Goal: Obtain resource: Download file/media

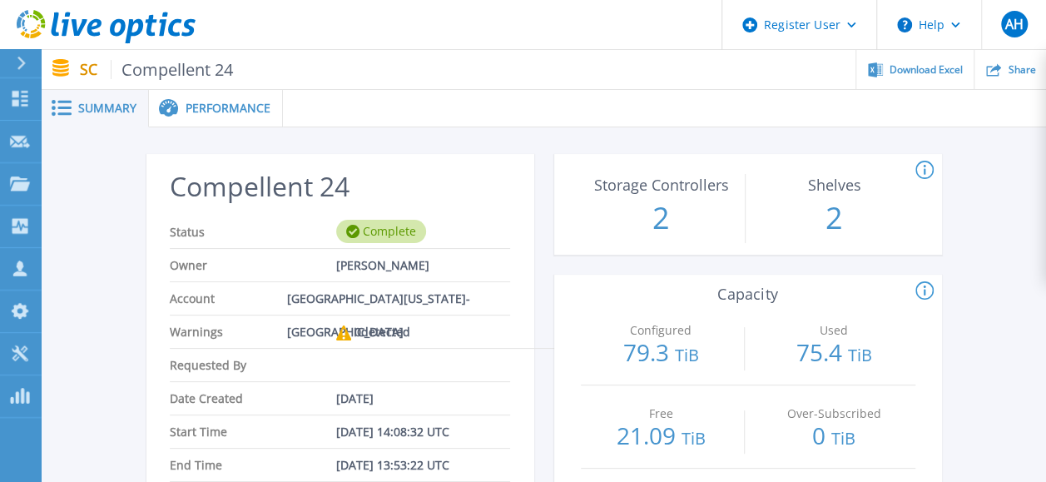
click at [458, 78] on ul "Download Excel Share" at bounding box center [639, 69] width 813 height 39
click at [30, 62] on div at bounding box center [28, 63] width 27 height 28
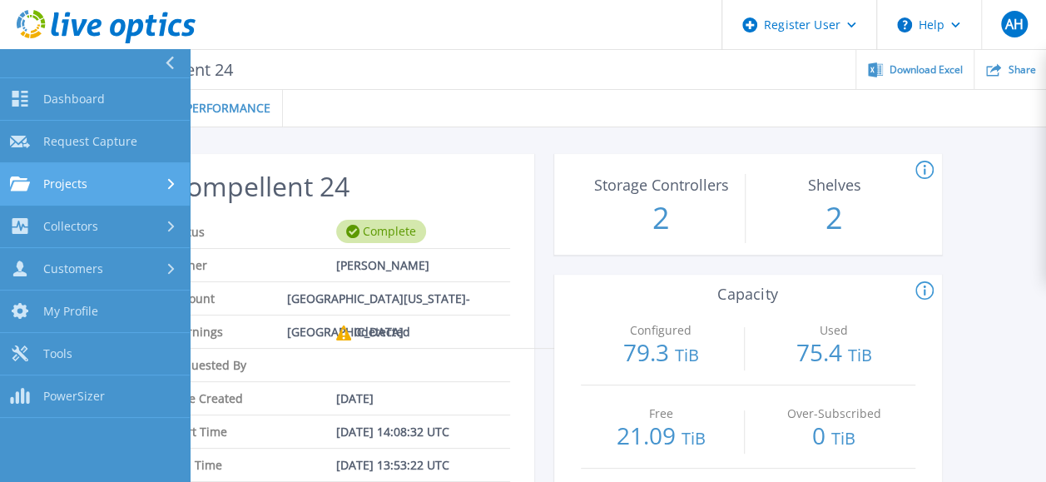
click at [53, 196] on link "Projects Projects" at bounding box center [95, 184] width 190 height 42
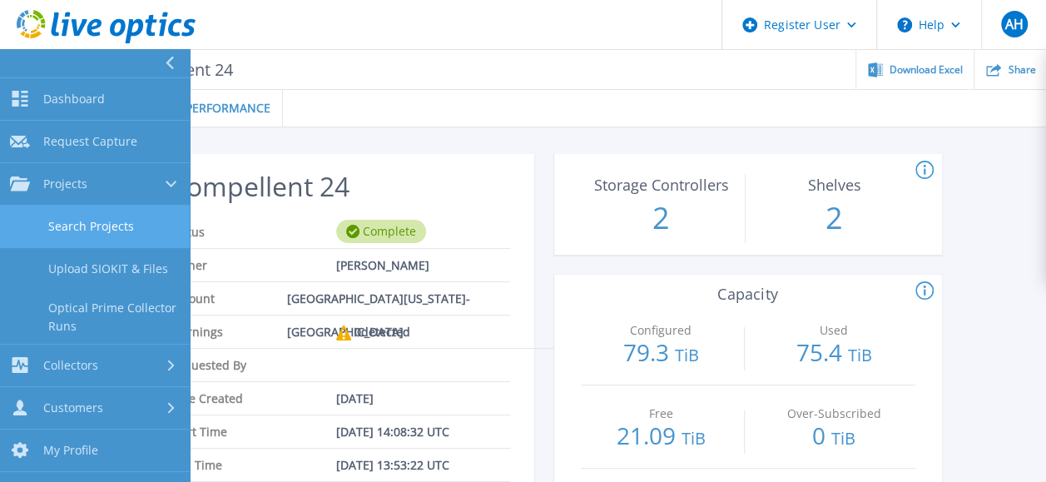
click at [105, 225] on link "Search Projects" at bounding box center [95, 227] width 190 height 42
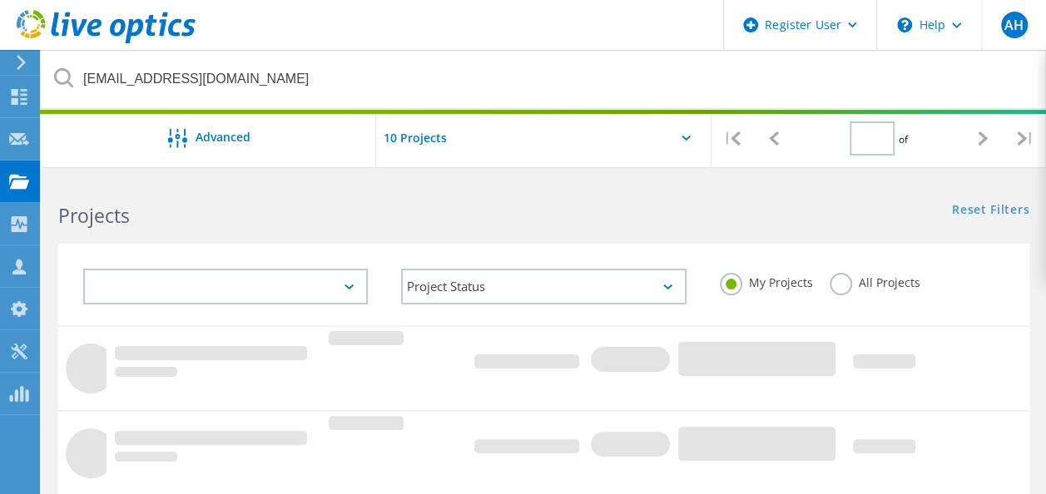
type input "1"
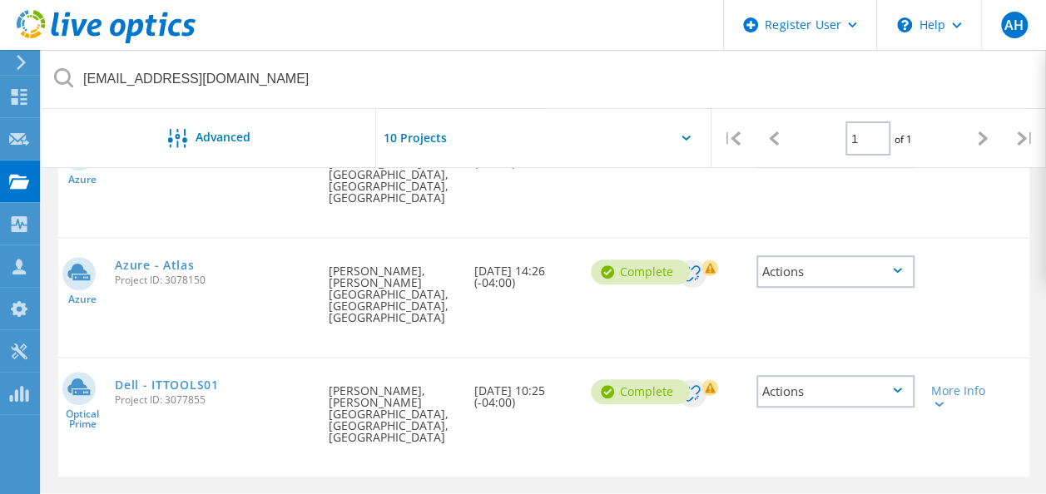
scroll to position [393, 0]
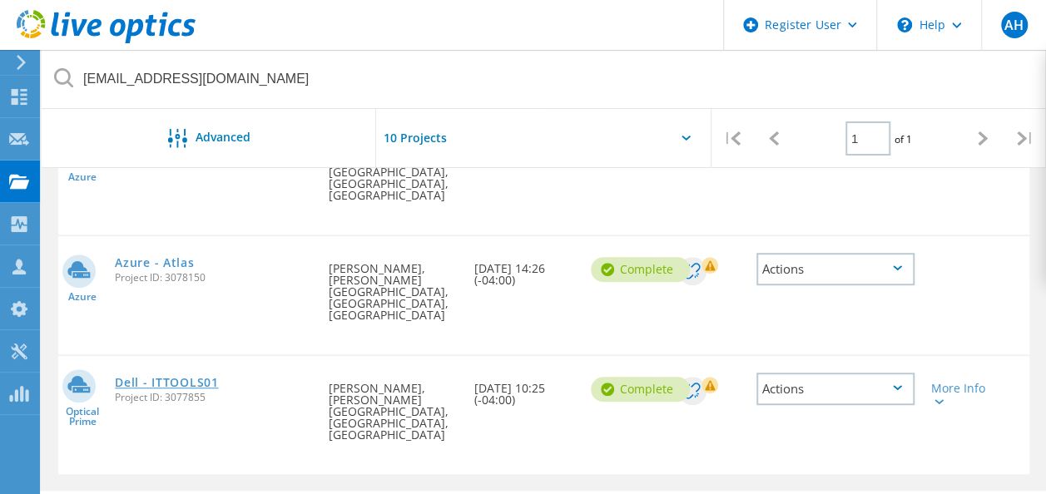
click at [164, 377] on link "Dell - ITTOOLS01" at bounding box center [166, 383] width 103 height 12
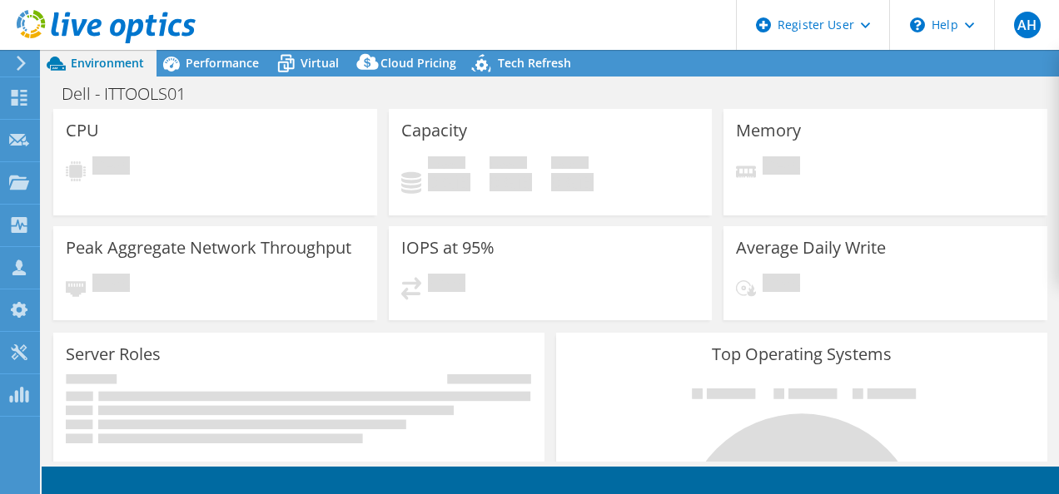
select select "USD"
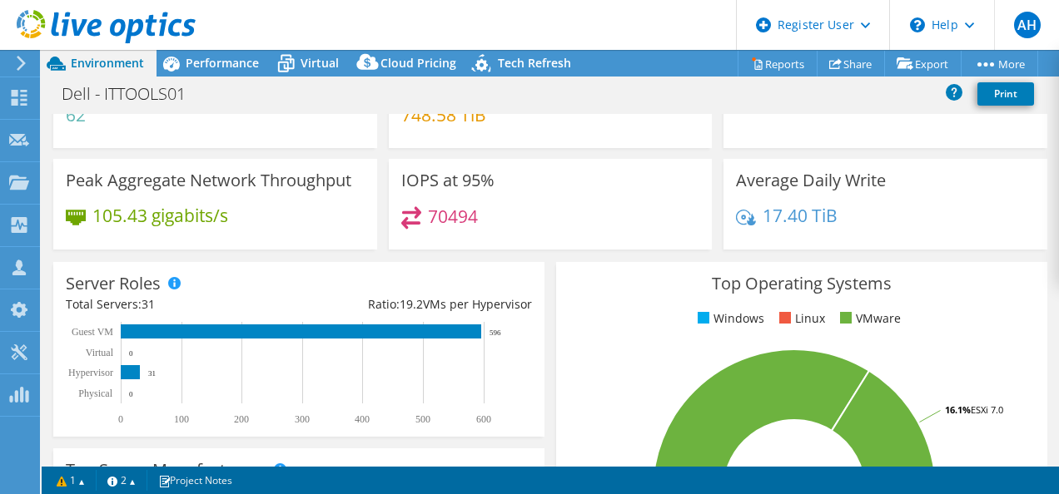
scroll to position [250, 0]
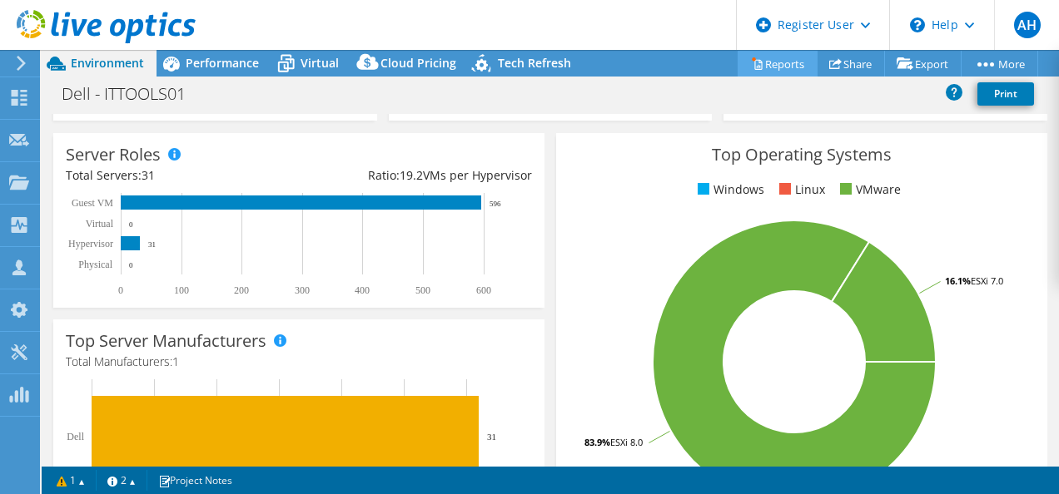
click at [759, 62] on link "Reports" at bounding box center [777, 64] width 80 height 26
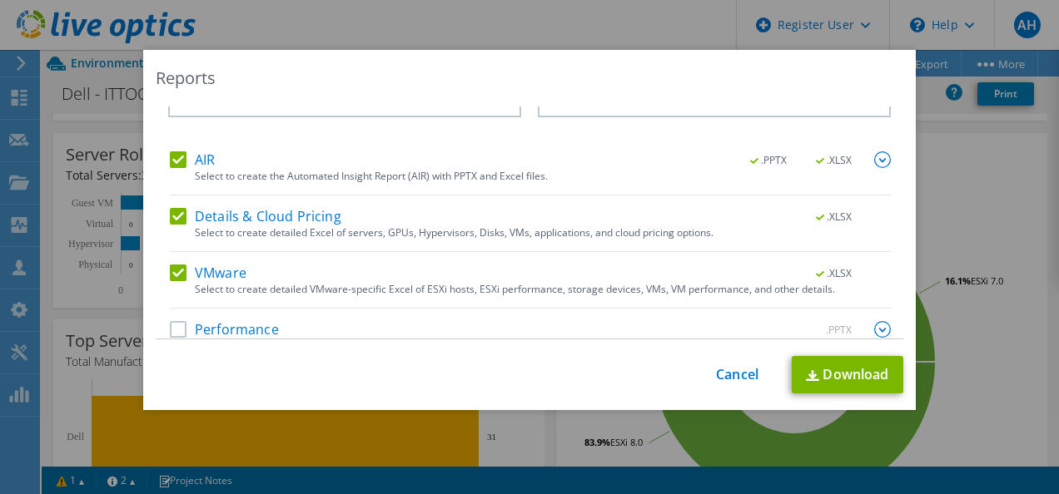
scroll to position [71, 0]
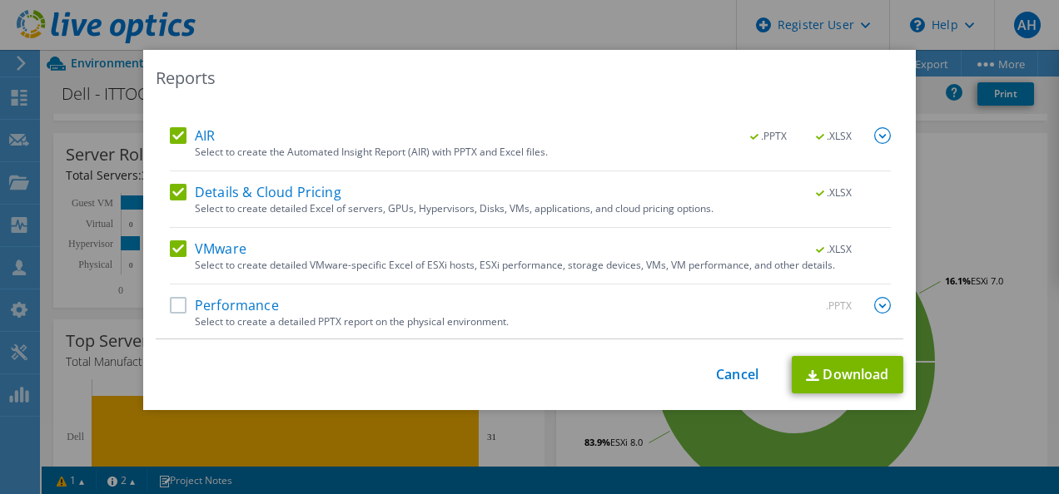
click at [173, 300] on label "Performance" at bounding box center [224, 305] width 109 height 17
click at [0, 0] on input "Performance" at bounding box center [0, 0] width 0 height 0
click at [874, 303] on img at bounding box center [882, 305] width 17 height 17
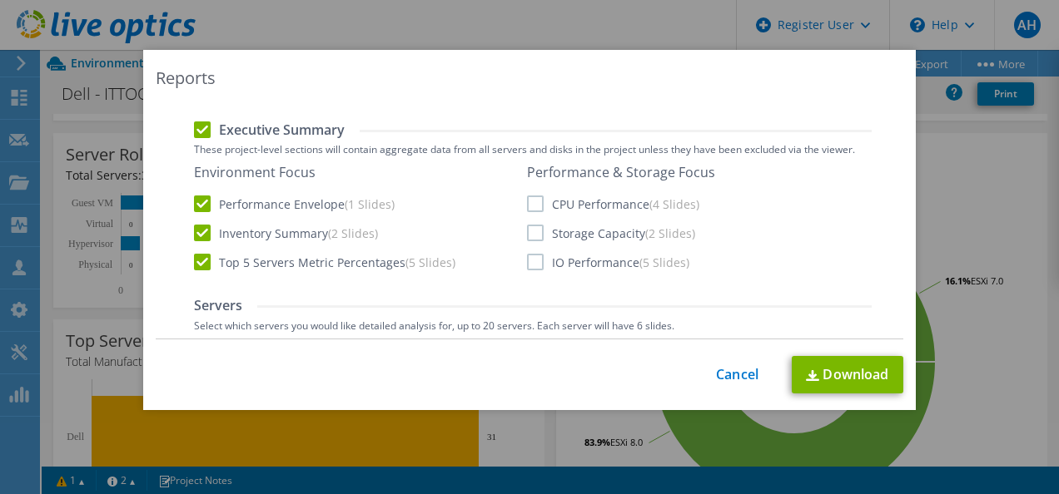
scroll to position [404, 0]
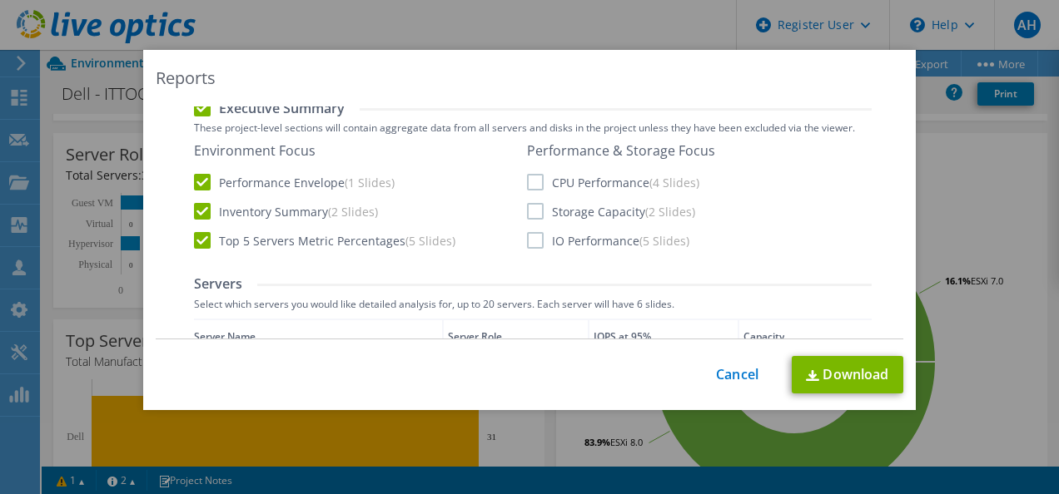
click at [527, 176] on label "CPU Performance (4 Slides)" at bounding box center [613, 182] width 172 height 17
click at [0, 0] on input "CPU Performance (4 Slides)" at bounding box center [0, 0] width 0 height 0
click at [529, 216] on label "Storage Capacity (2 Slides)" at bounding box center [611, 211] width 168 height 17
click at [0, 0] on input "Storage Capacity (2 Slides)" at bounding box center [0, 0] width 0 height 0
click at [532, 241] on label "IO Performance (5 Slides)" at bounding box center [608, 240] width 162 height 17
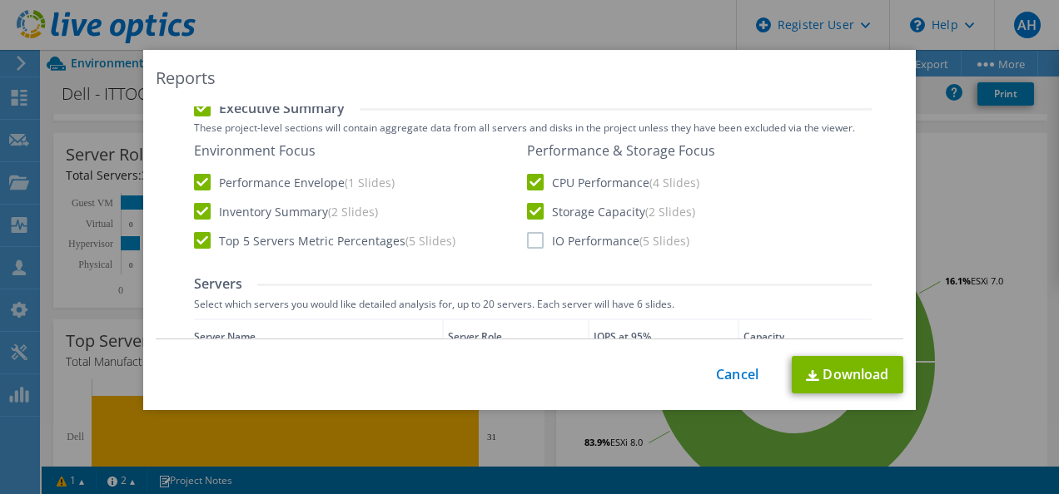
click at [0, 0] on input "IO Performance (5 Slides)" at bounding box center [0, 0] width 0 height 0
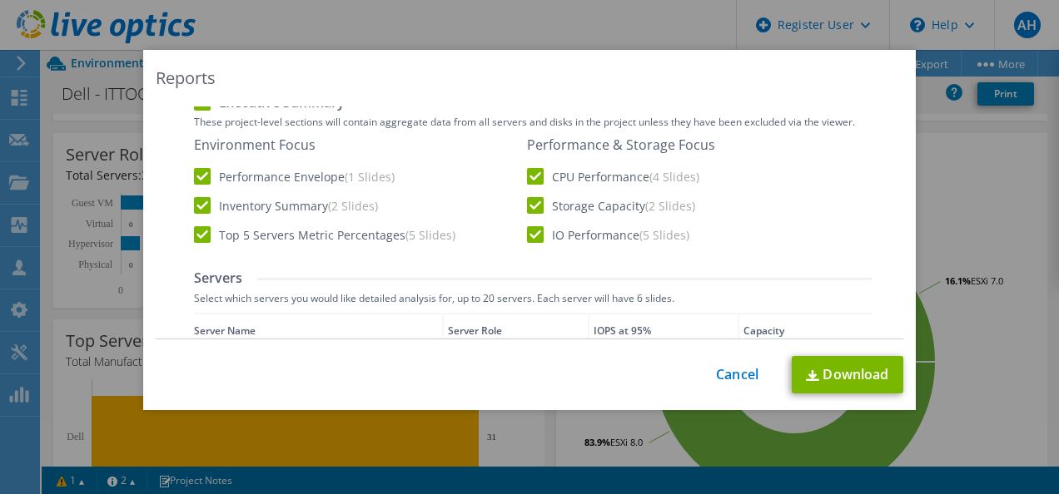
scroll to position [0, 0]
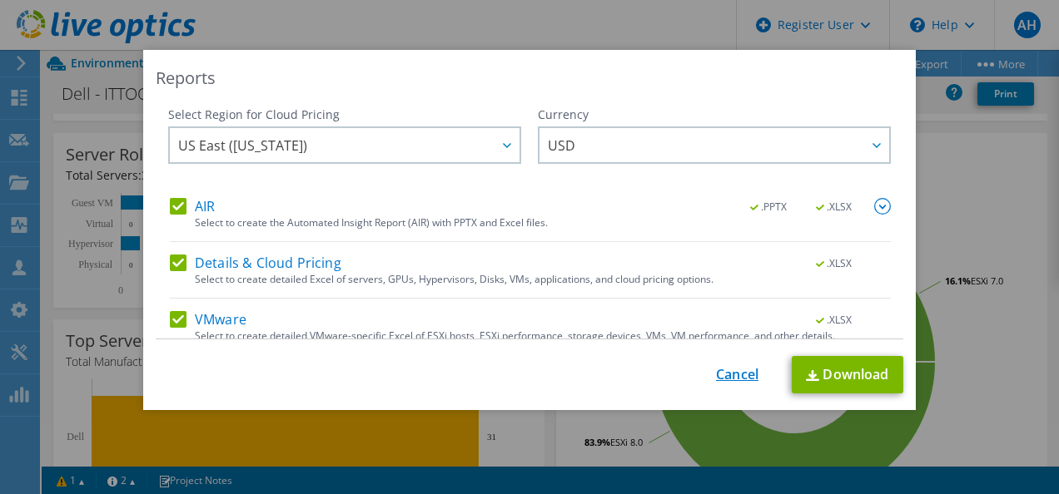
click at [716, 373] on link "Cancel" at bounding box center [737, 375] width 42 height 16
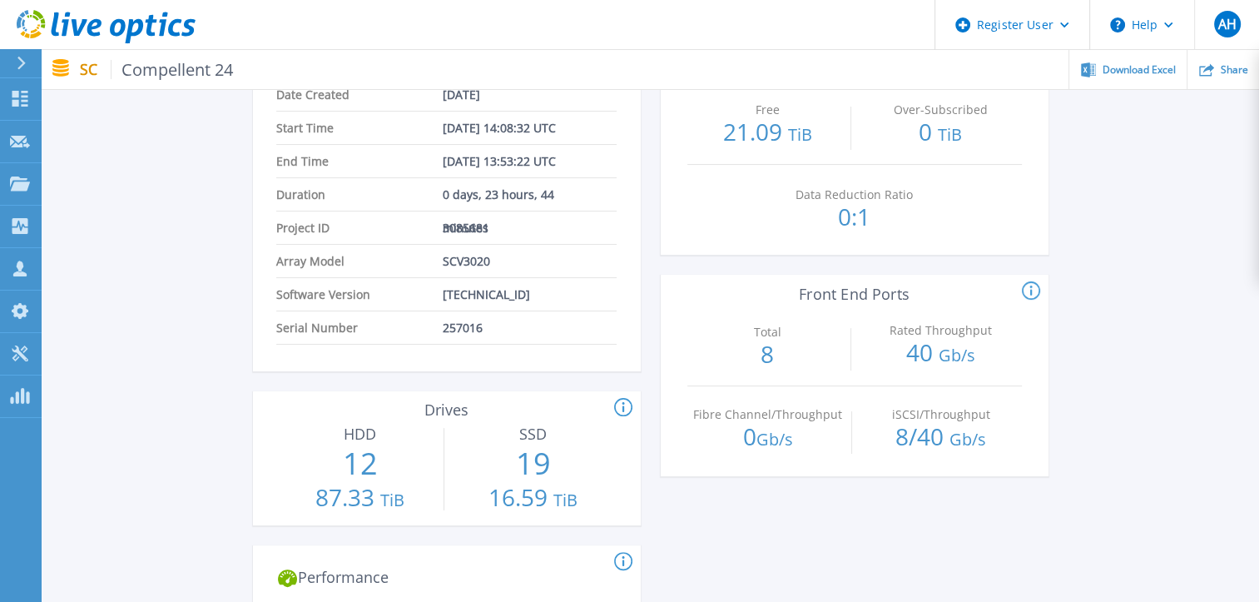
scroll to position [333, 0]
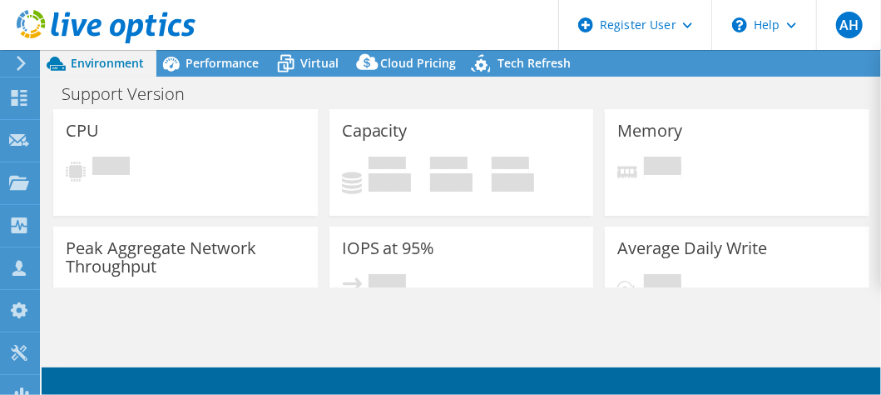
select select "USD"
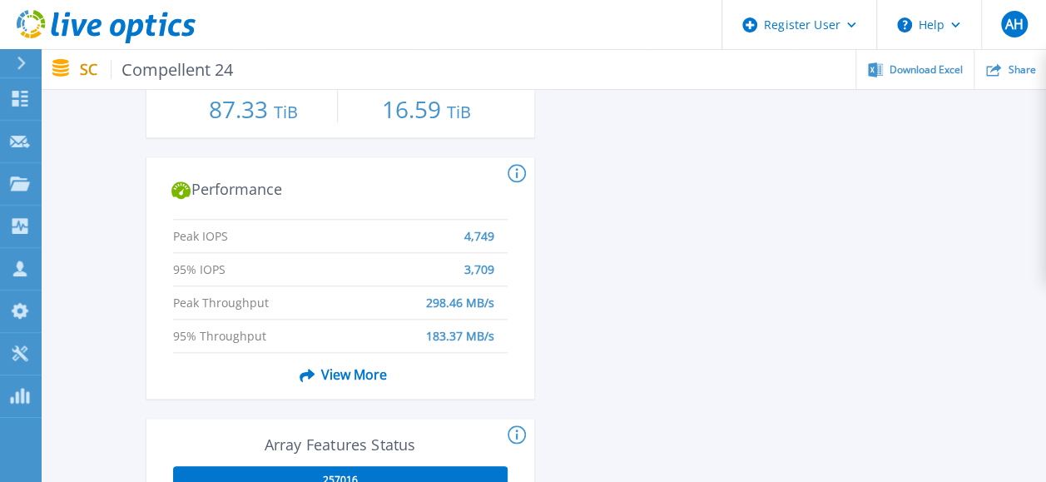
scroll to position [666, 0]
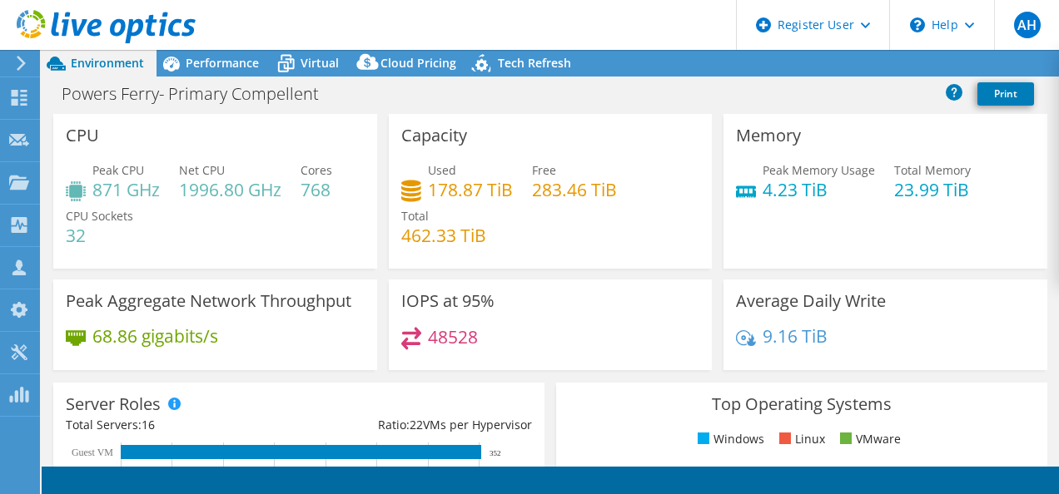
select select "USD"
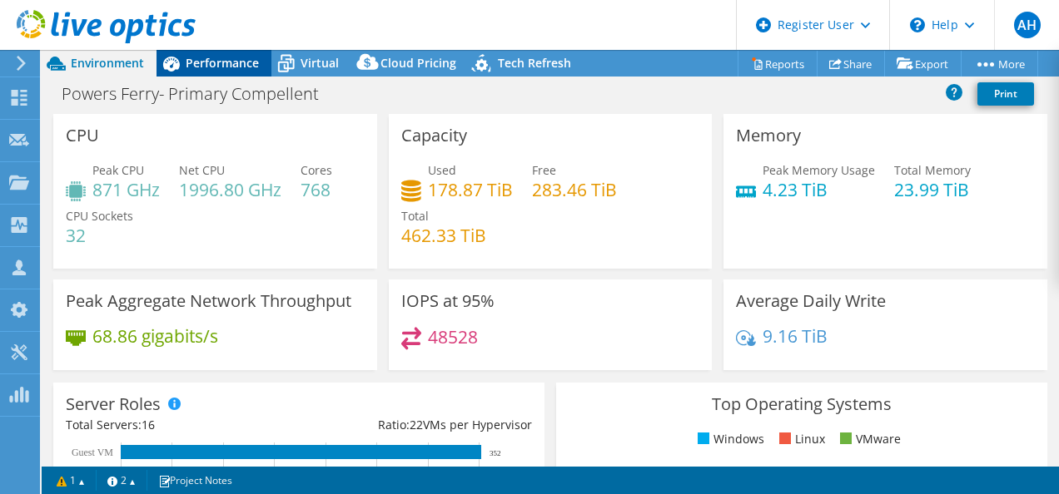
click at [208, 67] on span "Performance" at bounding box center [222, 63] width 73 height 16
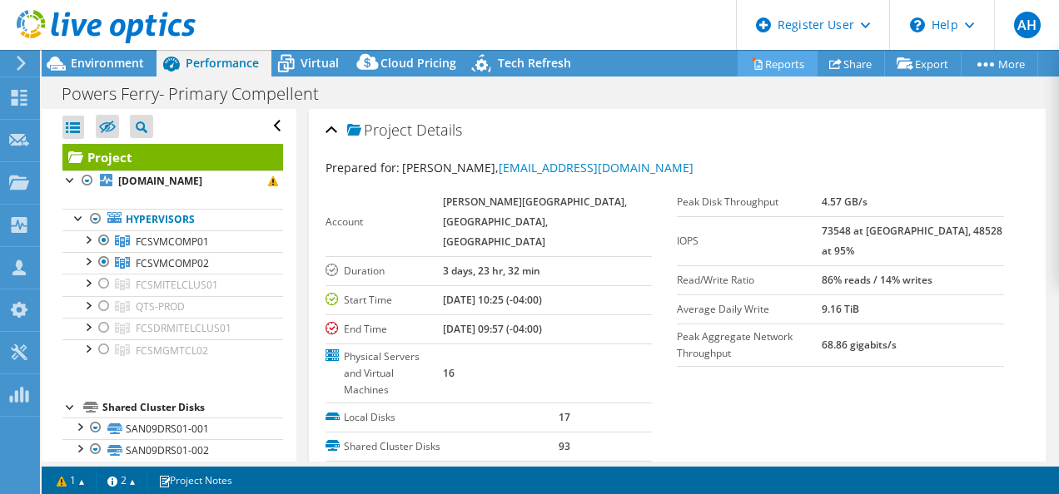
click at [759, 67] on link "Reports" at bounding box center [777, 64] width 80 height 26
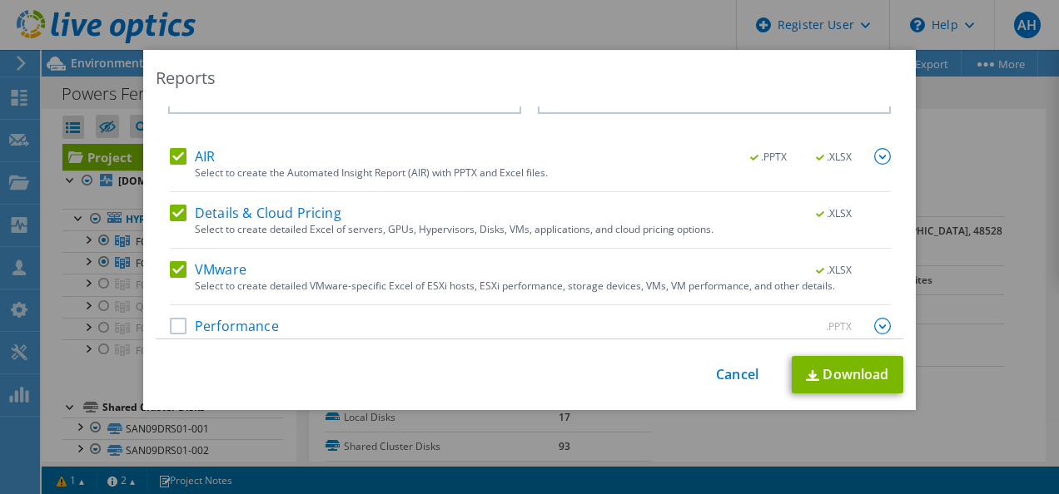
scroll to position [71, 0]
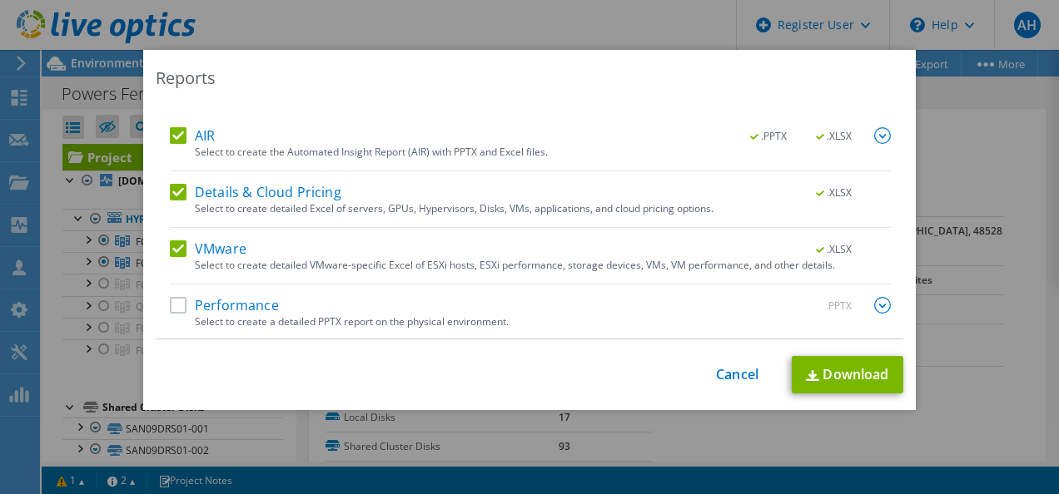
click at [170, 303] on label "Performance" at bounding box center [224, 305] width 109 height 17
click at [0, 0] on input "Performance" at bounding box center [0, 0] width 0 height 0
click at [874, 303] on img at bounding box center [882, 305] width 17 height 17
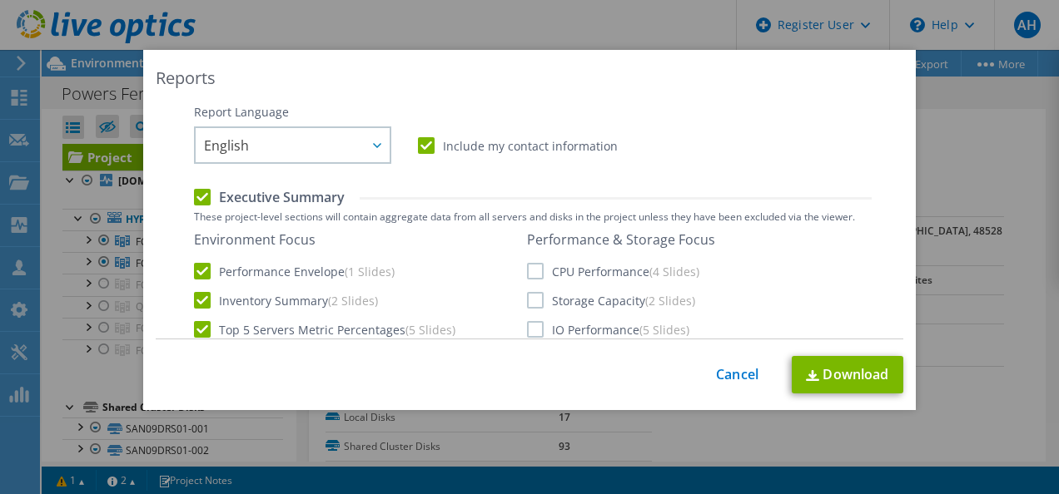
scroll to position [320, 0]
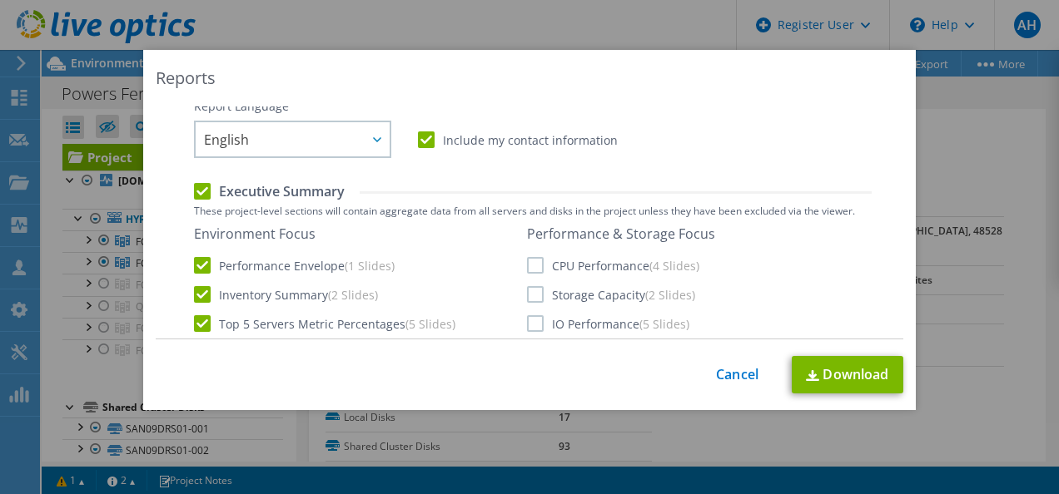
click at [527, 266] on label "CPU Performance (4 Slides)" at bounding box center [613, 265] width 172 height 17
click at [0, 0] on input "CPU Performance (4 Slides)" at bounding box center [0, 0] width 0 height 0
click at [529, 296] on label "Storage Capacity (2 Slides)" at bounding box center [611, 294] width 168 height 17
click at [0, 0] on input "Storage Capacity (2 Slides)" at bounding box center [0, 0] width 0 height 0
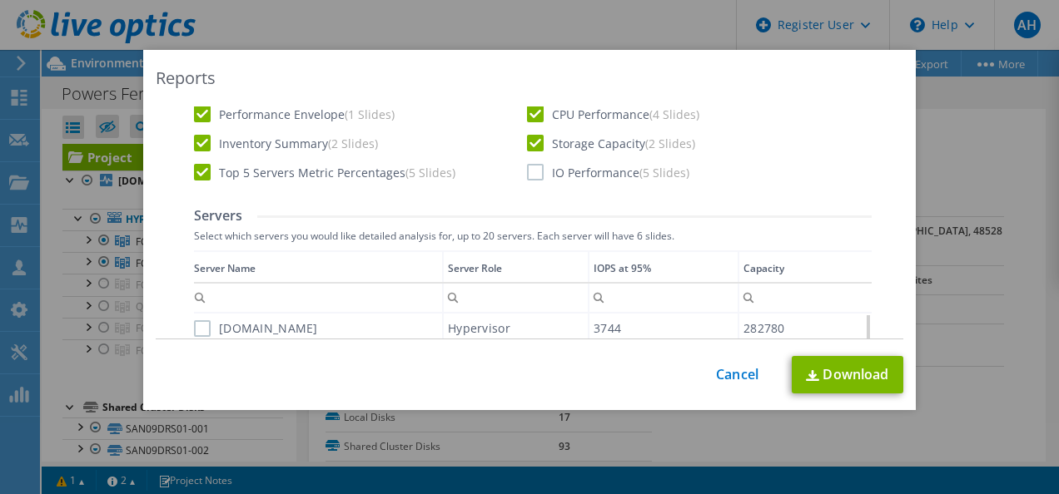
scroll to position [487, 0]
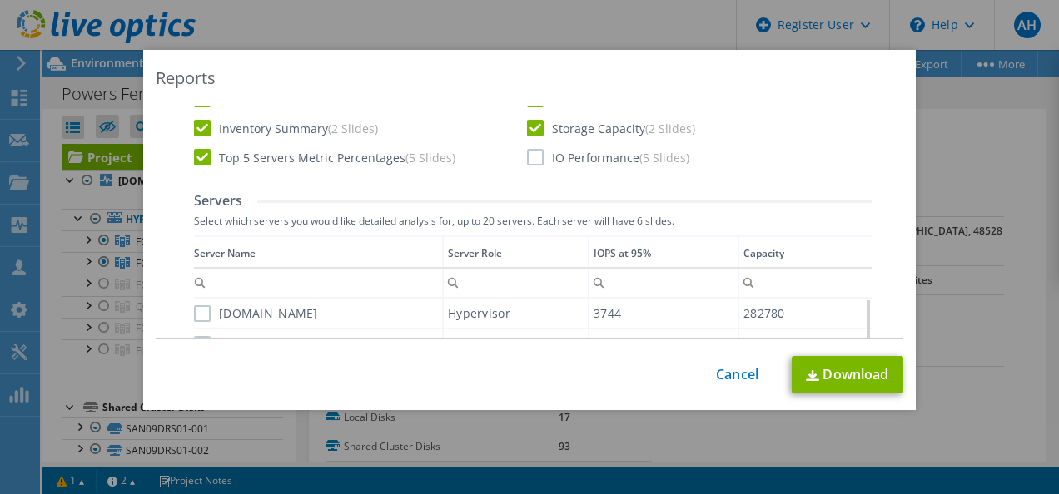
click at [532, 156] on label "IO Performance (5 Slides)" at bounding box center [608, 157] width 162 height 17
click at [0, 0] on input "IO Performance (5 Slides)" at bounding box center [0, 0] width 0 height 0
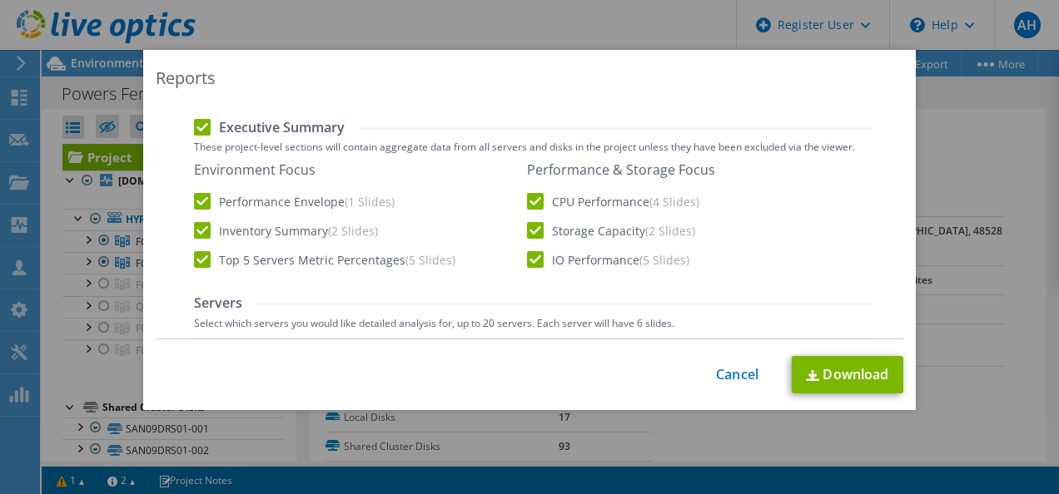
scroll to position [404, 0]
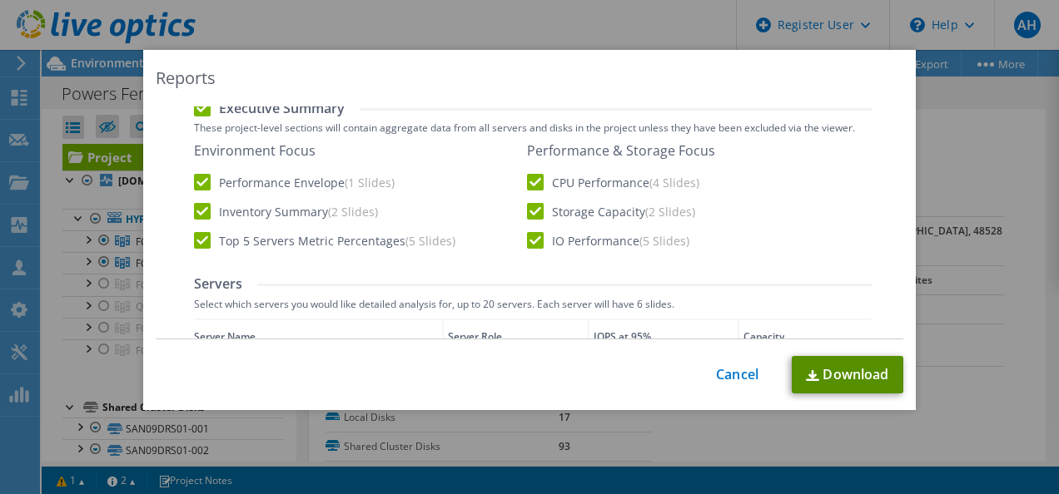
click at [824, 376] on link "Download" at bounding box center [848, 374] width 112 height 37
click at [448, 186] on div "Performance Envelope (1 Slides)" at bounding box center [359, 182] width 330 height 17
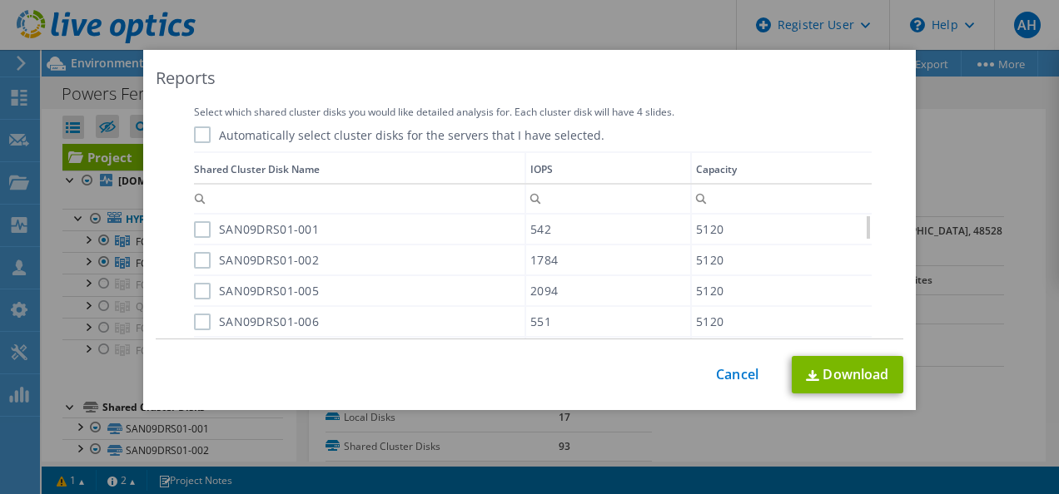
scroll to position [1070, 0]
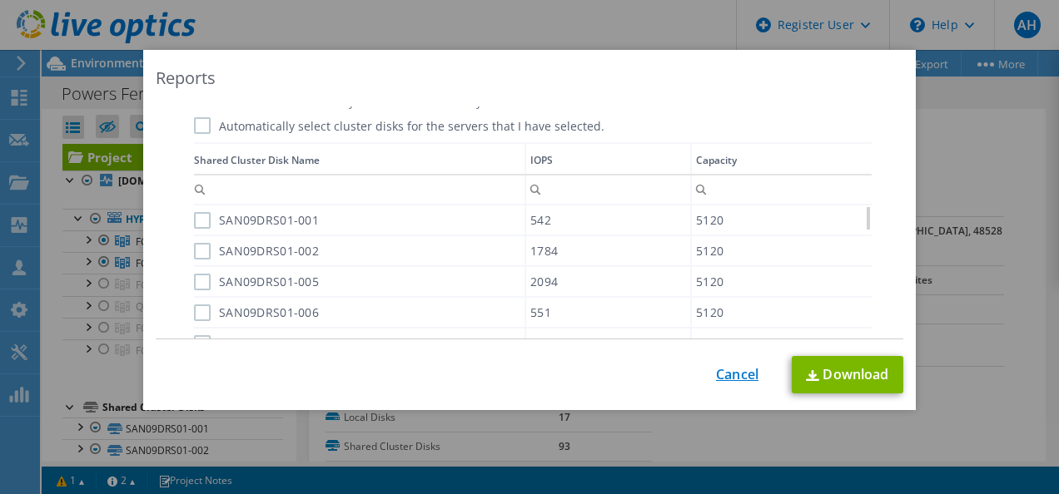
click at [733, 380] on link "Cancel" at bounding box center [737, 375] width 42 height 16
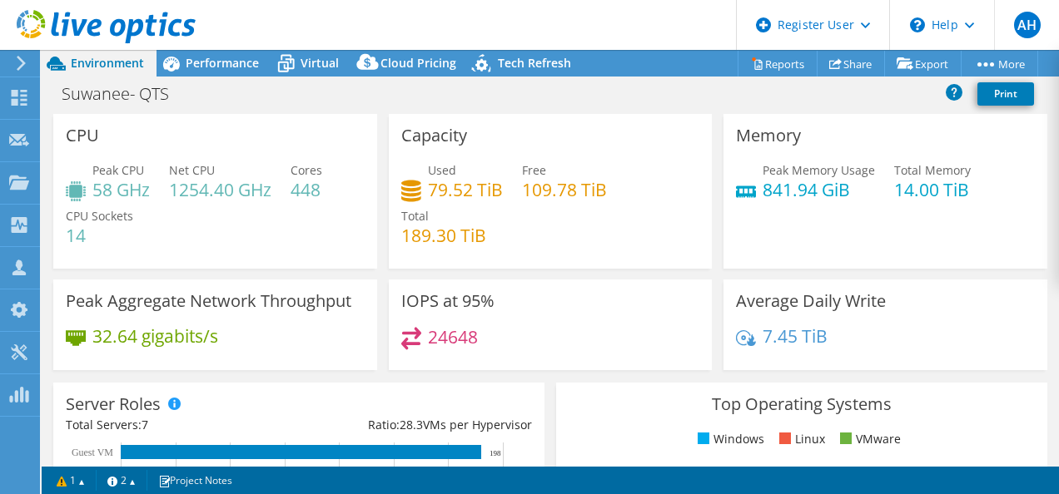
select select "USD"
click at [765, 64] on link "Reports" at bounding box center [777, 64] width 80 height 26
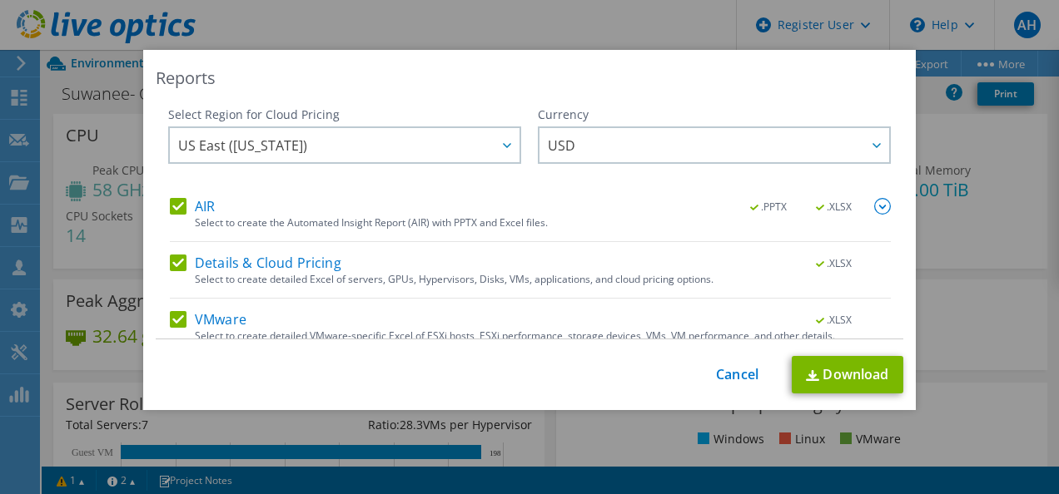
scroll to position [71, 0]
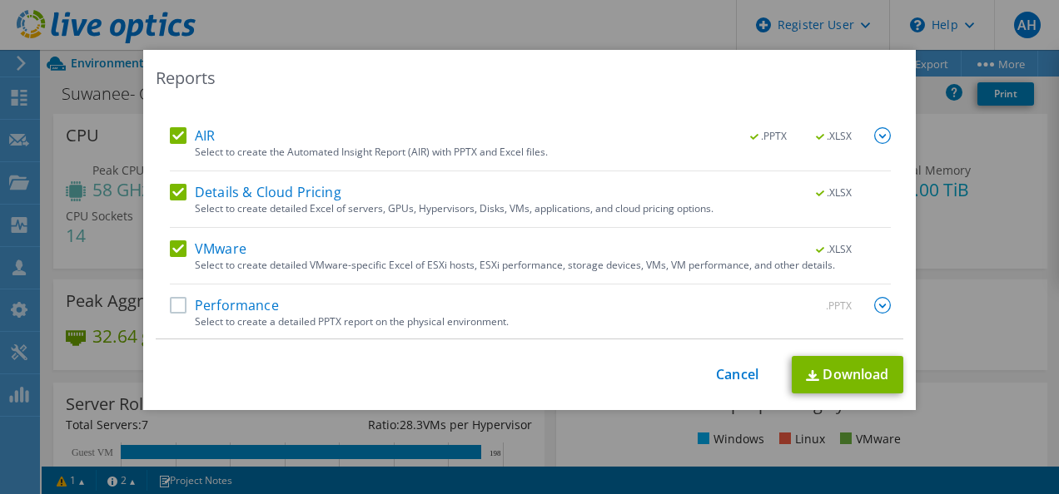
click at [173, 298] on div "AIR .PPTX .XLSX Select to create the Automated Insight Report (AIR) with PPTX a…" at bounding box center [530, 233] width 721 height 213
click at [172, 298] on label "Performance" at bounding box center [224, 305] width 109 height 17
click at [0, 0] on input "Performance" at bounding box center [0, 0] width 0 height 0
click at [874, 303] on img at bounding box center [882, 305] width 17 height 17
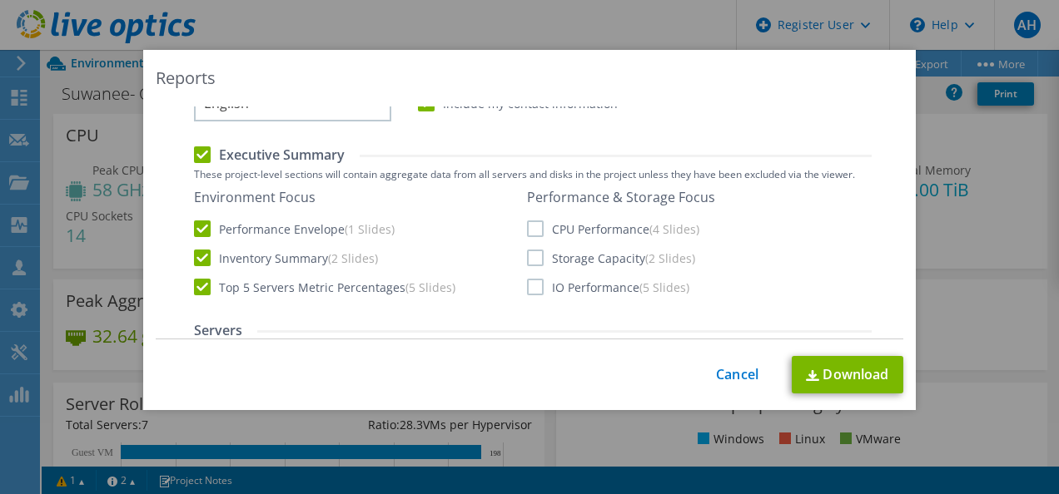
scroll to position [320, 0]
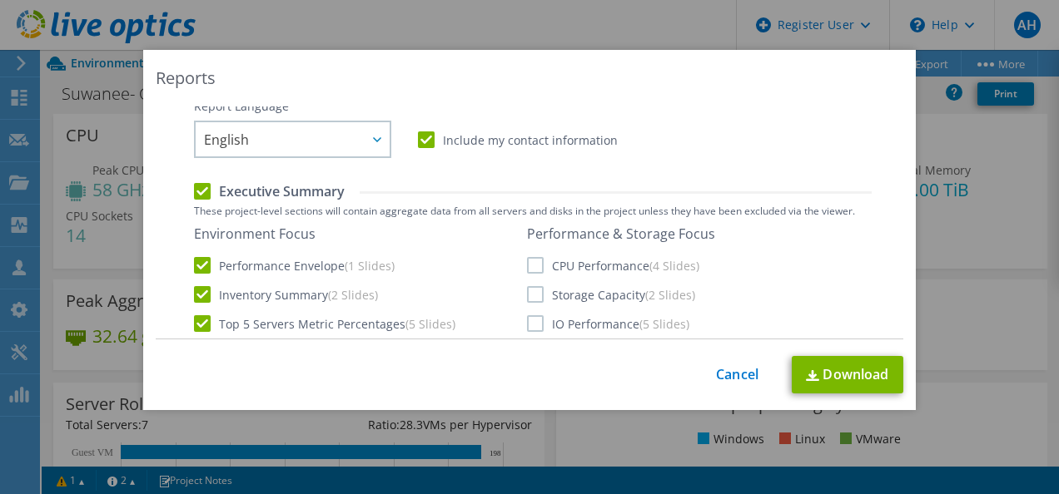
click at [531, 267] on label "CPU Performance (4 Slides)" at bounding box center [613, 265] width 172 height 17
click at [0, 0] on input "CPU Performance (4 Slides)" at bounding box center [0, 0] width 0 height 0
click at [530, 290] on label "Storage Capacity (2 Slides)" at bounding box center [611, 294] width 168 height 17
click at [0, 0] on input "Storage Capacity (2 Slides)" at bounding box center [0, 0] width 0 height 0
click at [527, 321] on label "IO Performance (5 Slides)" at bounding box center [608, 323] width 162 height 17
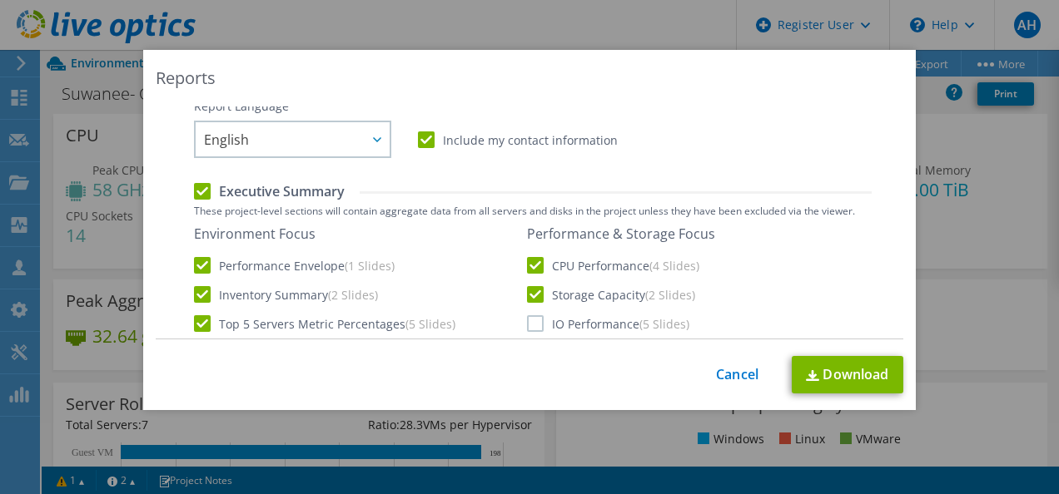
click at [0, 0] on input "IO Performance (5 Slides)" at bounding box center [0, 0] width 0 height 0
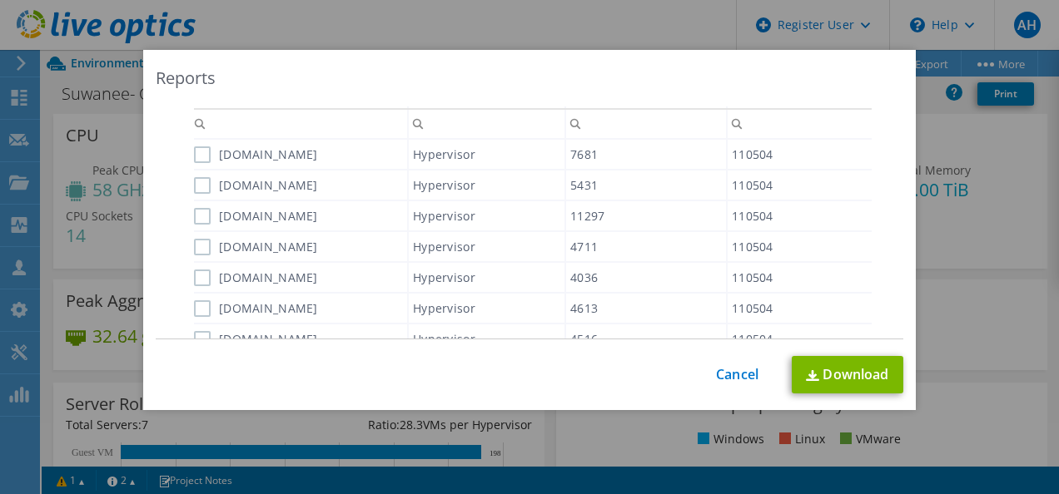
scroll to position [666, 0]
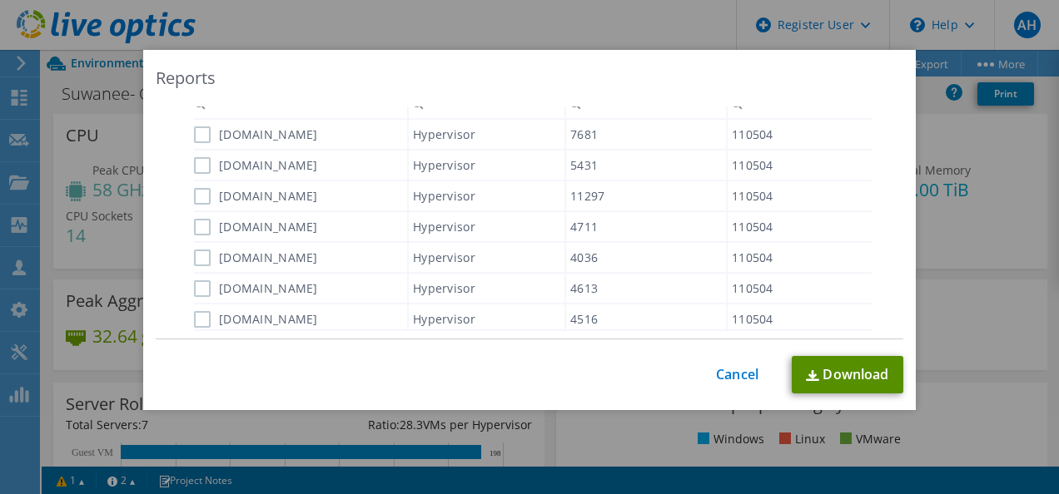
click at [843, 366] on link "Download" at bounding box center [848, 374] width 112 height 37
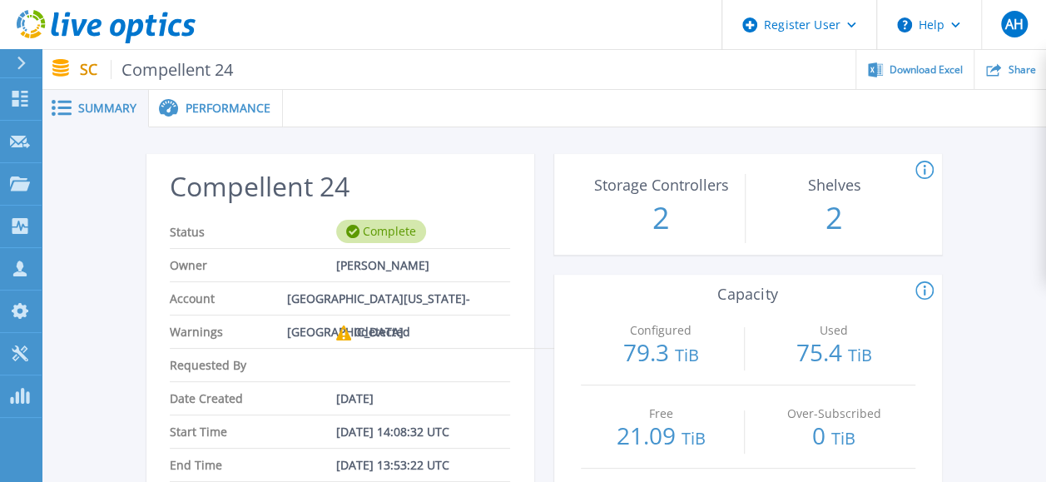
click at [68, 109] on rect at bounding box center [64, 108] width 14 height 2
click at [1017, 72] on span "Share" at bounding box center [1021, 69] width 27 height 10
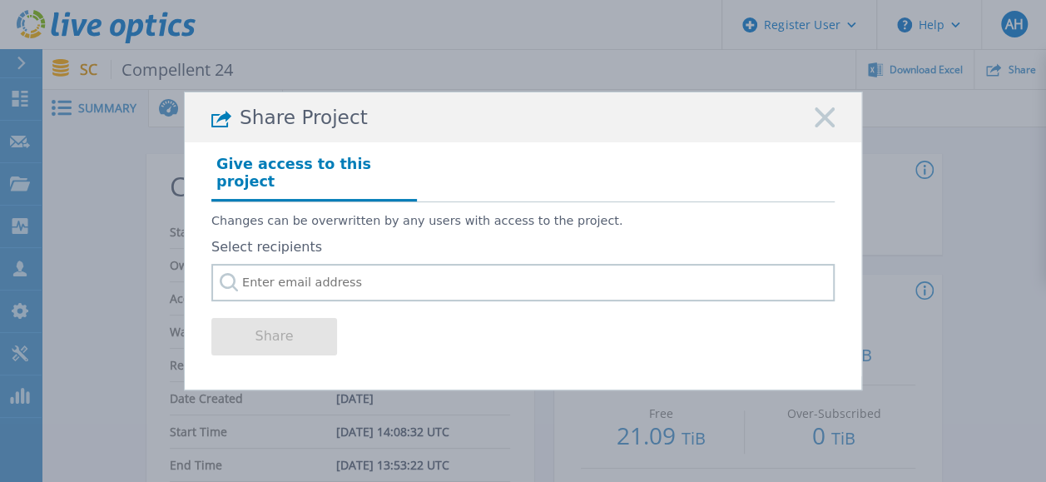
click at [822, 127] on icon at bounding box center [825, 117] width 20 height 20
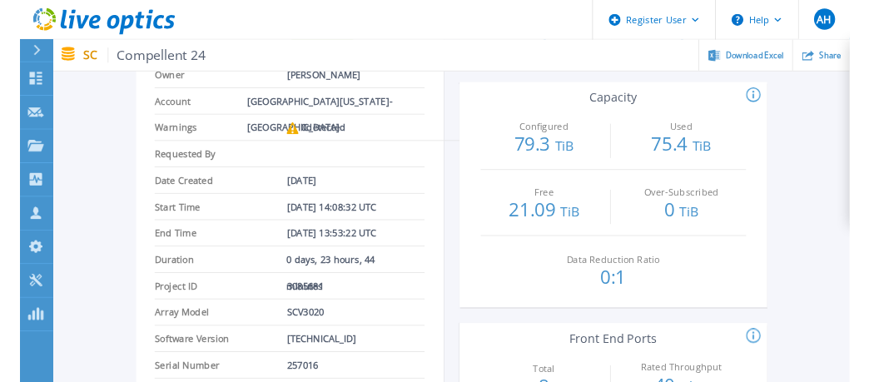
scroll to position [166, 0]
